Goal: Ask a question

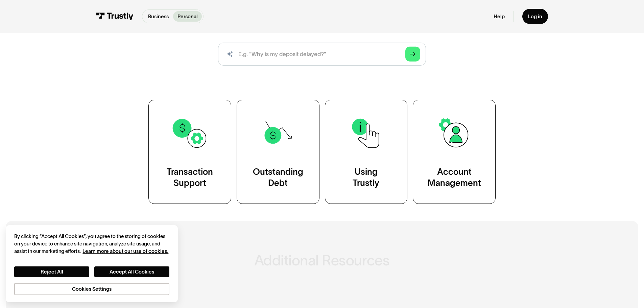
scroll to position [101, 0]
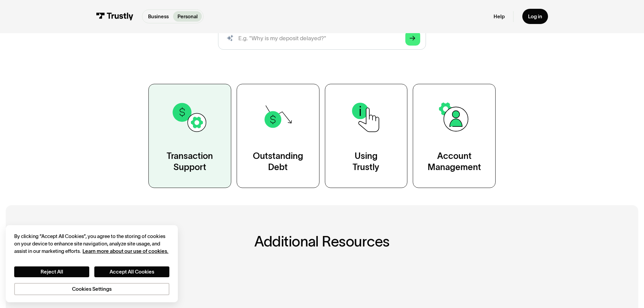
click at [193, 144] on link "Transaction Support" at bounding box center [189, 136] width 83 height 104
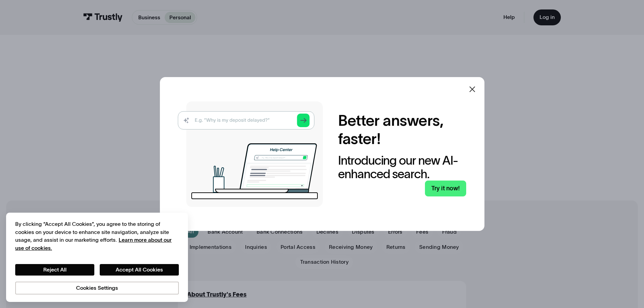
click at [475, 91] on icon at bounding box center [472, 89] width 8 height 8
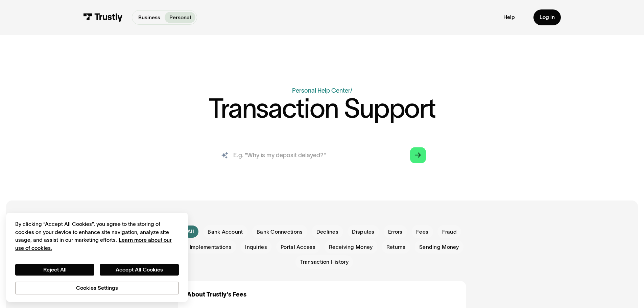
click at [333, 159] on input "search" at bounding box center [322, 155] width 220 height 24
click at [265, 161] on input "search" at bounding box center [322, 155] width 220 height 24
type input "Can't link my bank account for clubwptgold"
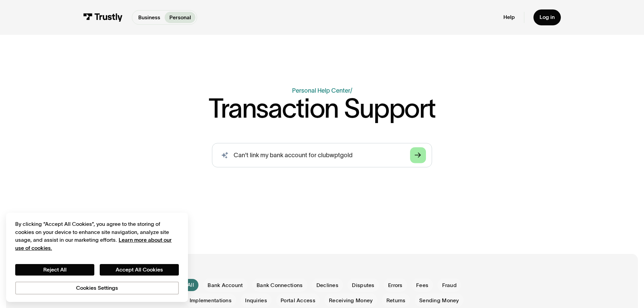
click at [414, 157] on link "Arrow Right" at bounding box center [418, 155] width 16 height 16
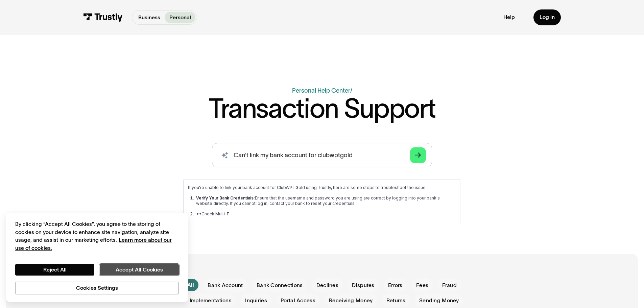
click at [134, 270] on button "Accept All Cookies" at bounding box center [139, 269] width 79 height 11
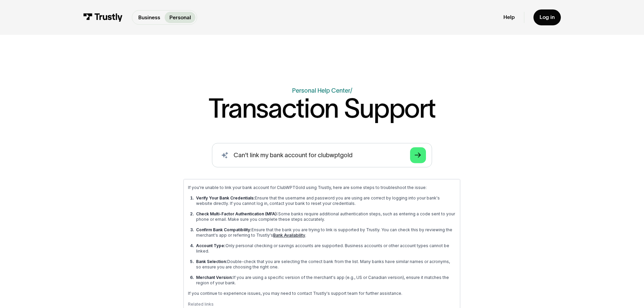
click at [279, 235] on link "Bank Availability" at bounding box center [289, 234] width 32 height 5
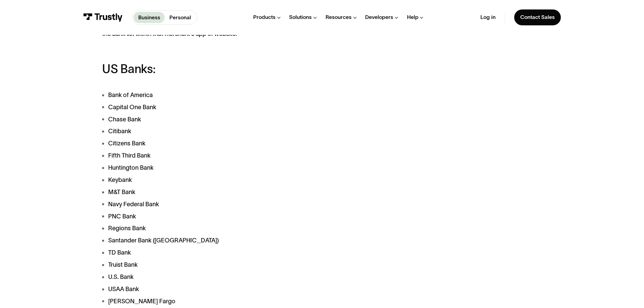
scroll to position [203, 0]
